Goal: Entertainment & Leisure: Consume media (video, audio)

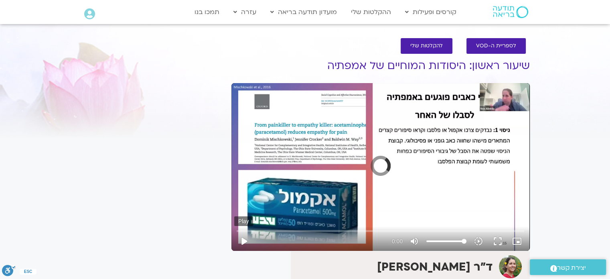
click at [244, 240] on button "play_arrow" at bounding box center [243, 241] width 19 height 19
click at [241, 236] on button "play_arrow" at bounding box center [243, 241] width 19 height 19
click at [244, 227] on div "Skip Ad 2:48 pause 0:00:01 / 1:44:07 volume_up Mute tune Resolution Auto 1080p …" at bounding box center [380, 238] width 293 height 26
click at [248, 229] on input "Seek" at bounding box center [381, 230] width 288 height 5
click at [255, 228] on input "Seek" at bounding box center [381, 230] width 288 height 5
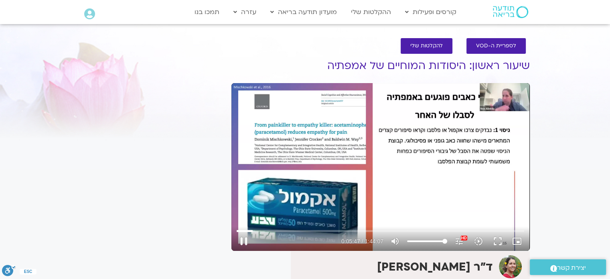
type input "347.813333"
type input "83.4659090909091"
type input "347.946974"
type input "83.4659090909091"
click at [439, 239] on input "Volume" at bounding box center [427, 241] width 40 height 5
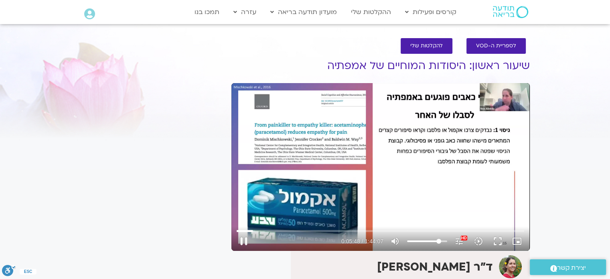
type input "348.595545"
type input "68.0113636363636"
type input "348.730896"
type input "67.1022727272727"
click at [433, 240] on input "Volume" at bounding box center [427, 241] width 40 height 5
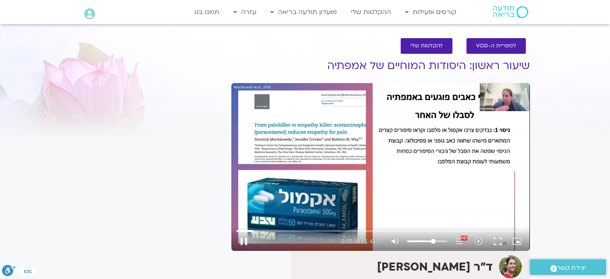
type input "349.129398"
type input "57.1022727272727"
type input "349.263815"
type input "57.1022727272727"
click at [430, 241] on input "Volume" at bounding box center [427, 241] width 40 height 5
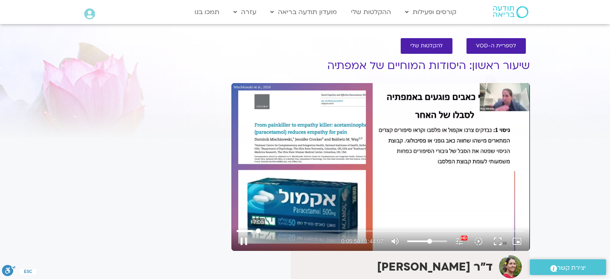
click at [258, 232] on input "Seek" at bounding box center [381, 230] width 288 height 5
click at [259, 232] on input "Seek" at bounding box center [381, 230] width 288 height 5
click at [262, 230] on input "Seek" at bounding box center [381, 230] width 288 height 5
click at [259, 232] on input "Seek" at bounding box center [381, 230] width 288 height 5
click at [383, 211] on div "Skip Ad 6:56 pause 0:07:44 / 1:44:07 volume_up Mute tune Resolution Auto 1080p …" at bounding box center [381, 167] width 299 height 168
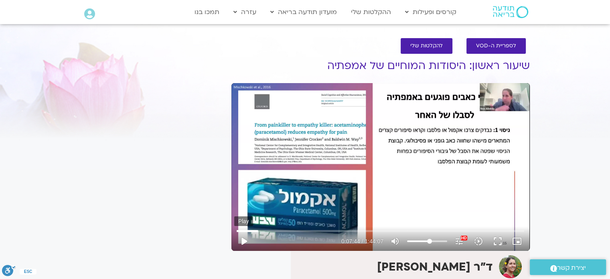
click at [243, 242] on button "play_arrow" at bounding box center [243, 241] width 19 height 19
click at [338, 140] on div "Skip Ad 21:51 pause 0:11:13 / 1:44:07 volume_up Mute tune Resolution Auto 1080p…" at bounding box center [381, 167] width 299 height 168
type input "673.711835"
